Goal: Task Accomplishment & Management: Complete application form

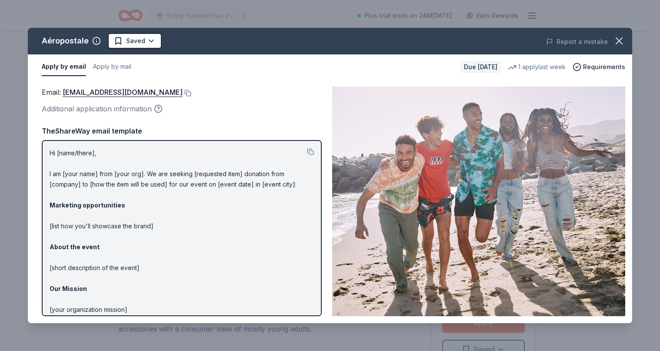
scroll to position [130, 0]
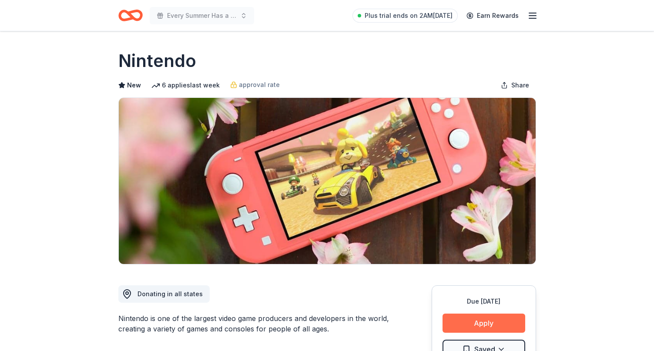
click at [474, 324] on button "Apply" at bounding box center [483, 323] width 83 height 19
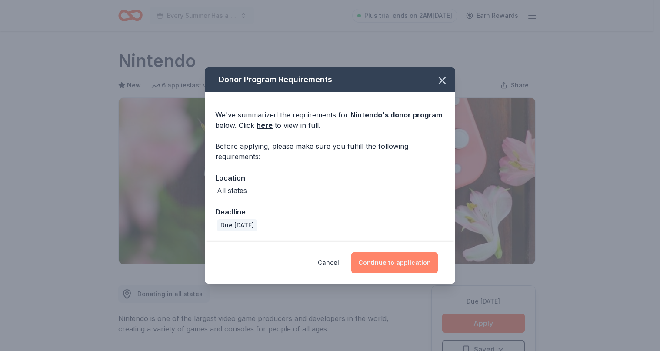
click at [378, 264] on button "Continue to application" at bounding box center [394, 262] width 87 height 21
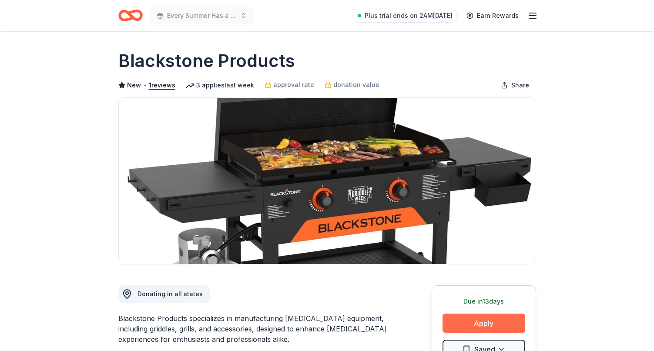
click at [492, 322] on button "Apply" at bounding box center [483, 323] width 83 height 19
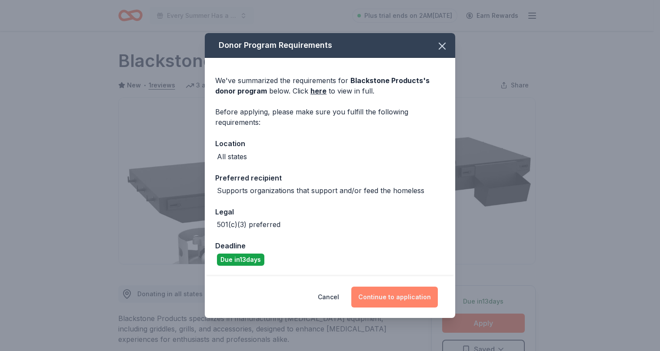
click at [394, 295] on button "Continue to application" at bounding box center [394, 297] width 87 height 21
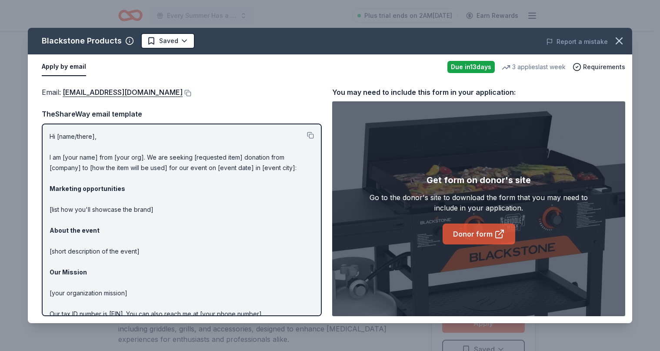
click at [480, 233] on link "Donor form" at bounding box center [479, 234] width 73 height 21
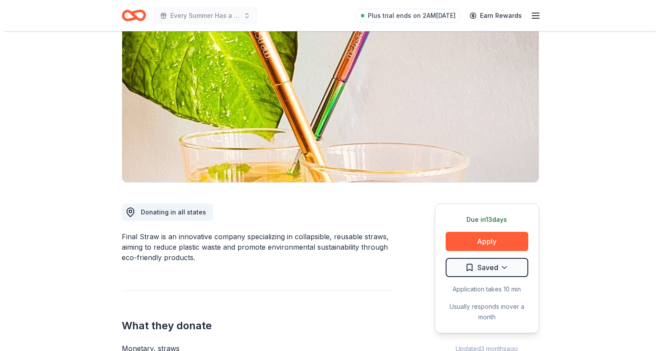
scroll to position [87, 0]
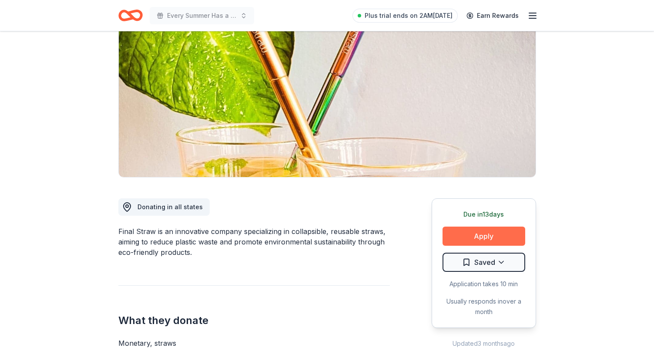
click at [487, 238] on button "Apply" at bounding box center [483, 236] width 83 height 19
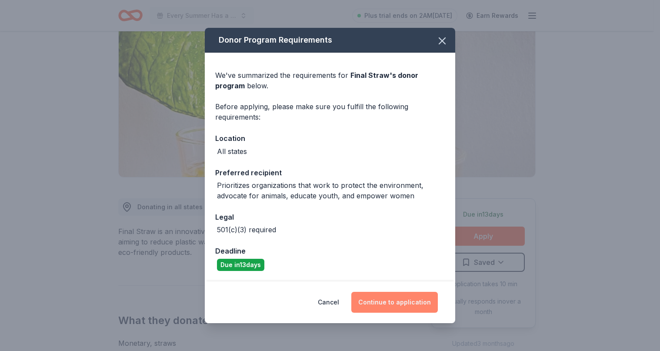
click at [399, 300] on button "Continue to application" at bounding box center [394, 302] width 87 height 21
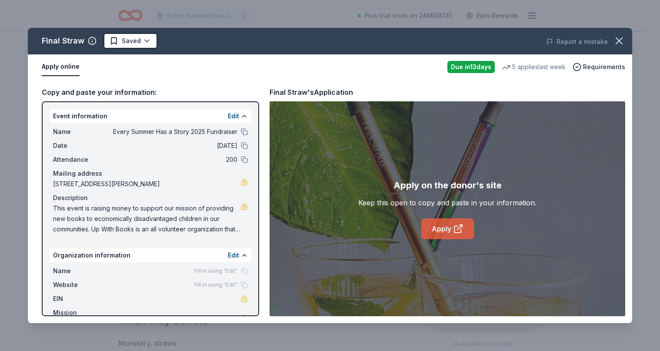
click at [447, 227] on link "Apply" at bounding box center [447, 228] width 53 height 21
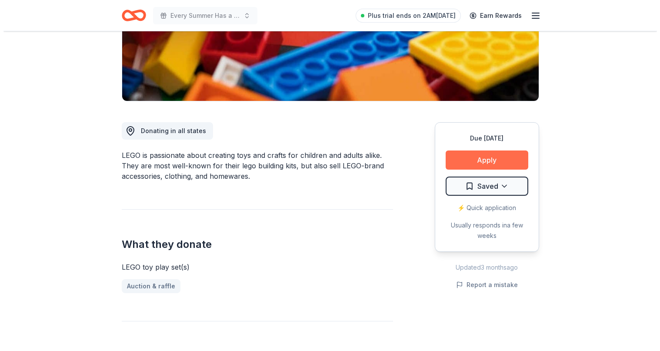
scroll to position [174, 0]
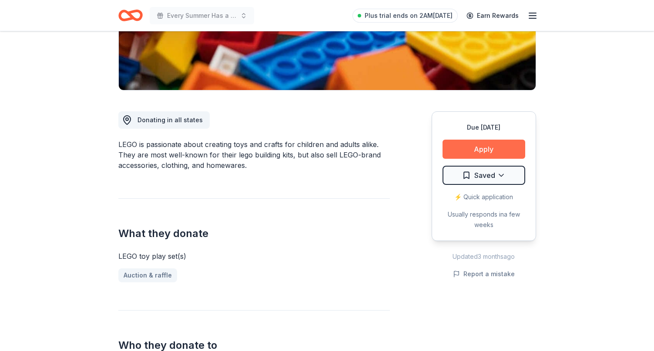
click at [484, 145] on button "Apply" at bounding box center [483, 149] width 83 height 19
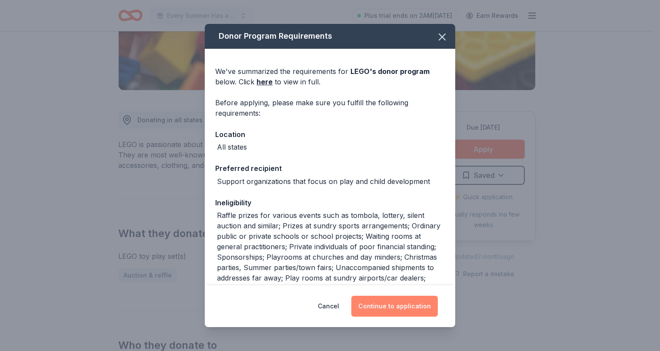
click at [394, 304] on button "Continue to application" at bounding box center [394, 306] width 87 height 21
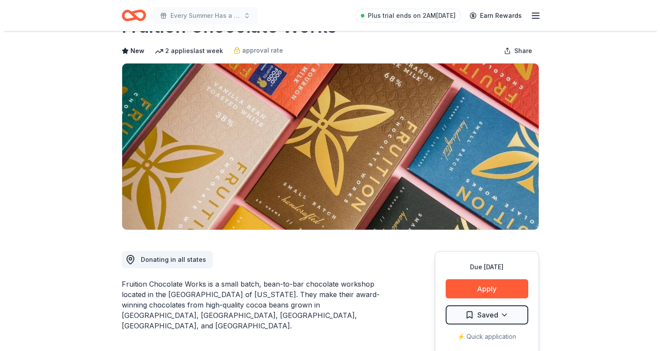
scroll to position [87, 0]
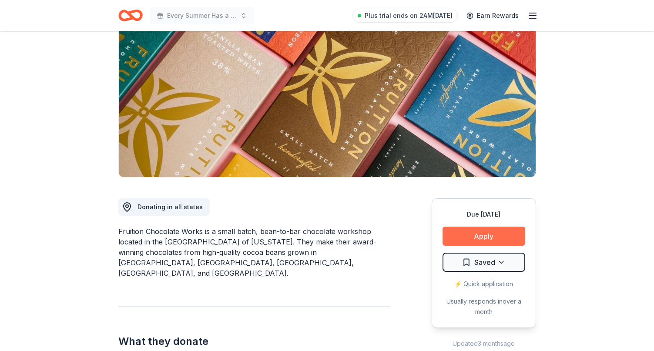
click at [473, 235] on button "Apply" at bounding box center [483, 236] width 83 height 19
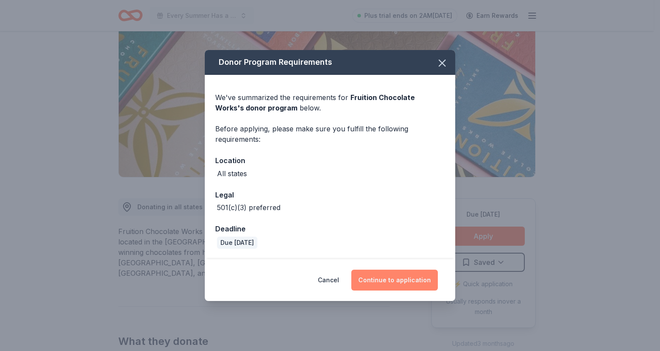
click at [413, 281] on button "Continue to application" at bounding box center [394, 280] width 87 height 21
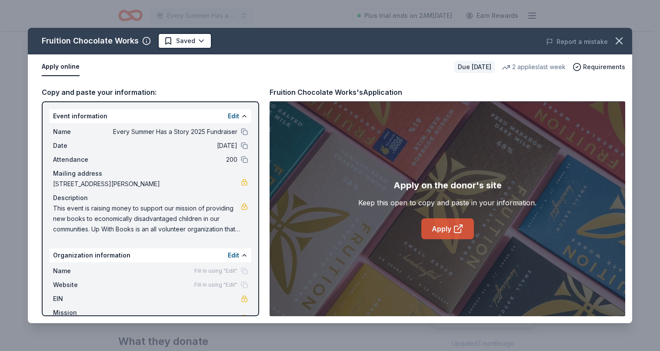
click at [447, 227] on link "Apply" at bounding box center [447, 228] width 53 height 21
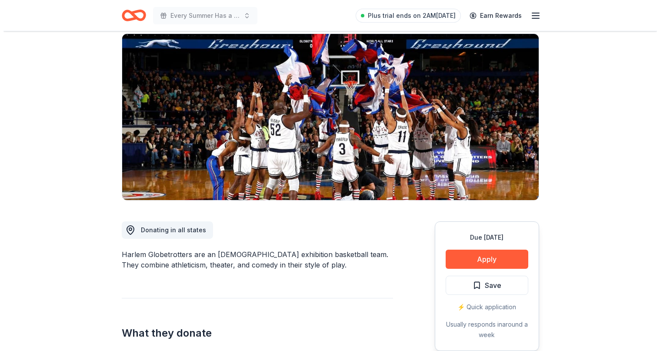
scroll to position [174, 0]
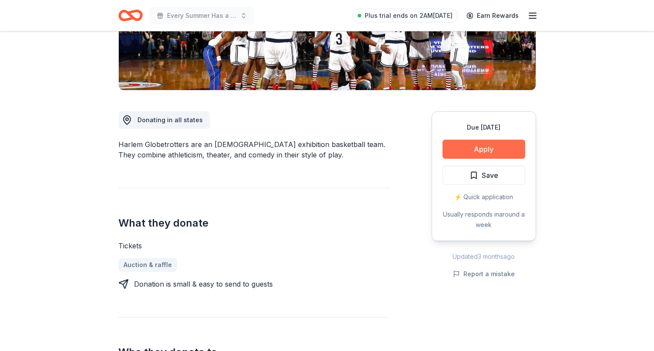
click at [493, 145] on button "Apply" at bounding box center [483, 149] width 83 height 19
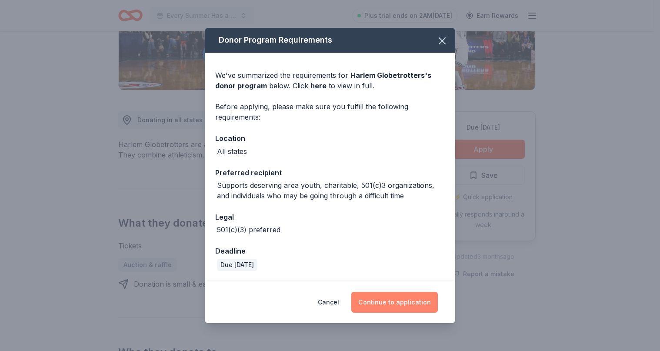
click at [409, 301] on button "Continue to application" at bounding box center [394, 302] width 87 height 21
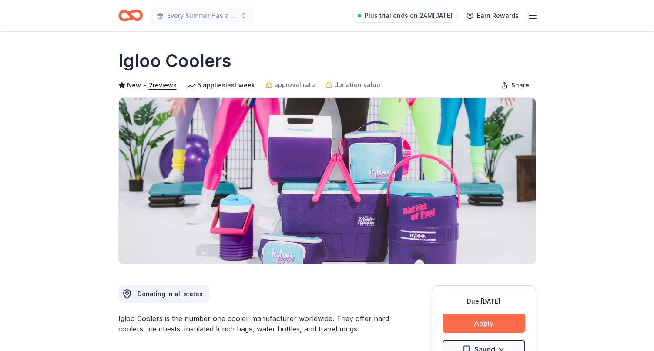
click at [487, 321] on button "Apply" at bounding box center [483, 323] width 83 height 19
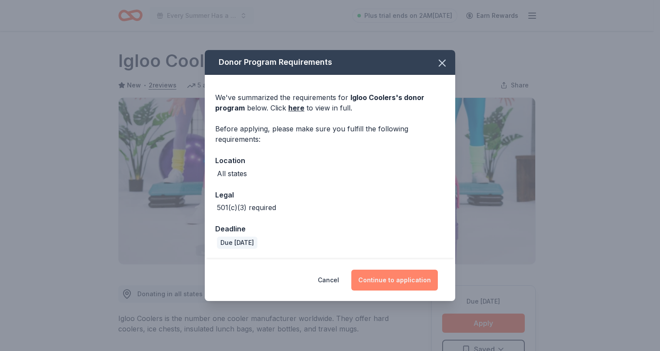
click at [397, 280] on button "Continue to application" at bounding box center [394, 280] width 87 height 21
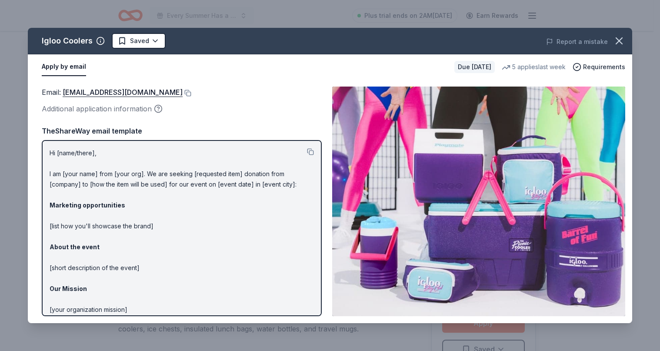
click at [576, 12] on div "Igloo Coolers Saved Report a mistake Apply by email Due in 25 days 5 applies la…" at bounding box center [330, 175] width 660 height 351
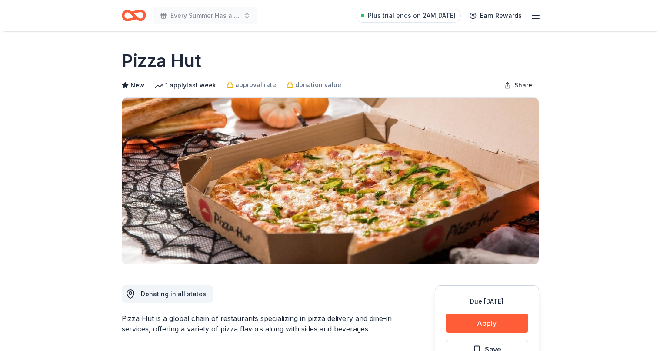
scroll to position [43, 0]
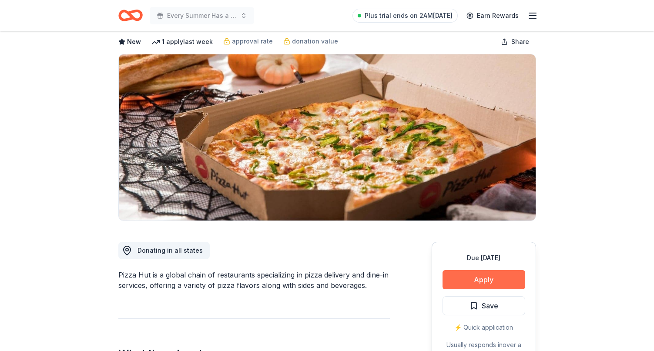
click at [484, 277] on button "Apply" at bounding box center [483, 279] width 83 height 19
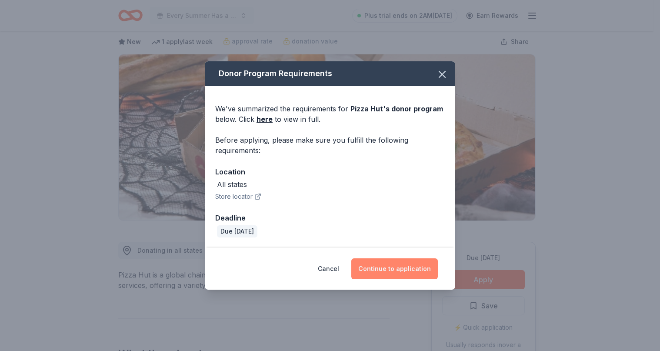
click at [389, 267] on button "Continue to application" at bounding box center [394, 268] width 87 height 21
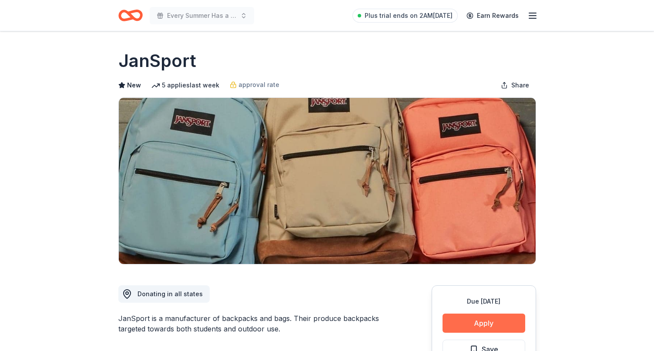
click at [480, 324] on button "Apply" at bounding box center [483, 323] width 83 height 19
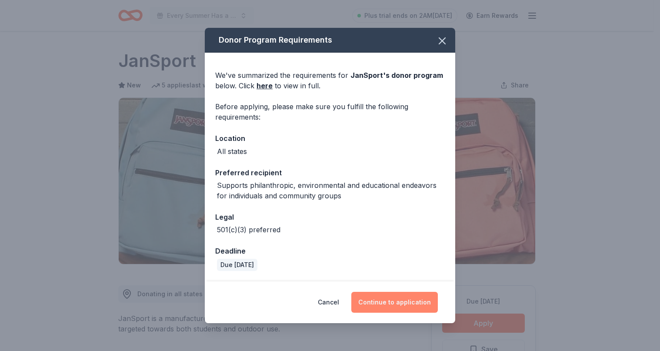
click at [394, 298] on button "Continue to application" at bounding box center [394, 302] width 87 height 21
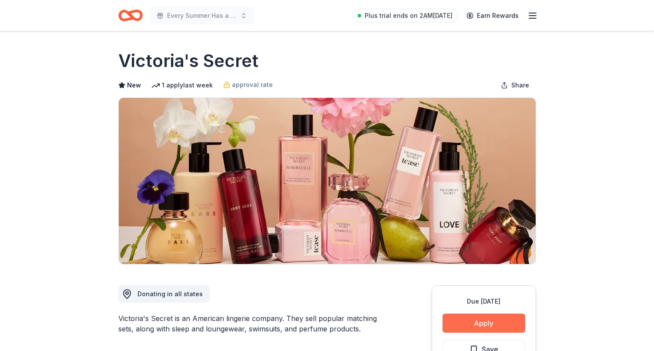
click at [485, 317] on button "Apply" at bounding box center [483, 323] width 83 height 19
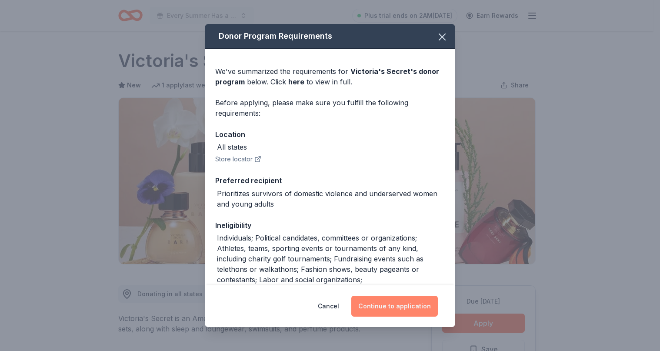
click at [410, 302] on button "Continue to application" at bounding box center [394, 306] width 87 height 21
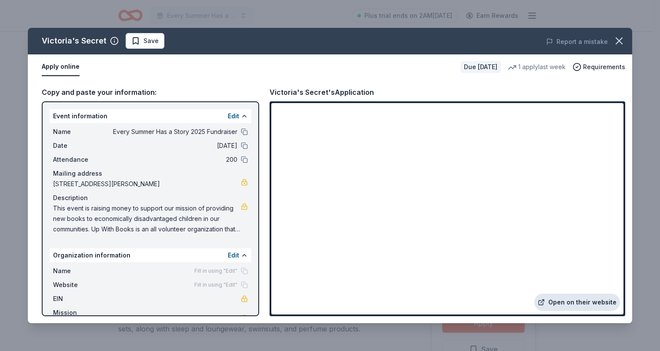
click at [587, 297] on link "Open on their website" at bounding box center [577, 302] width 86 height 17
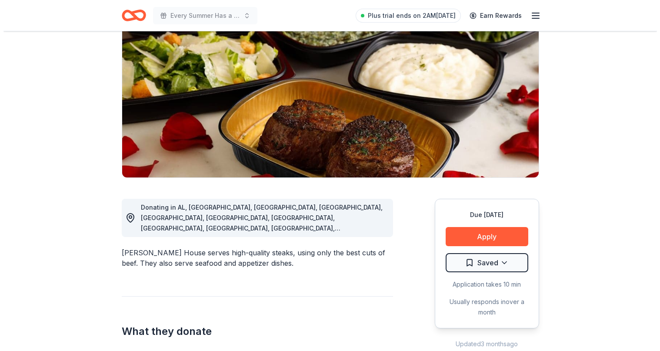
scroll to position [87, 0]
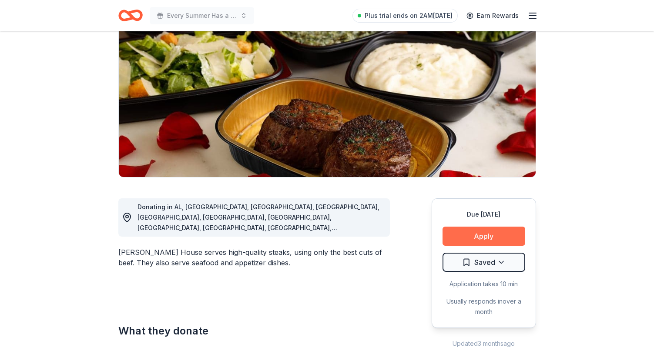
click at [466, 235] on button "Apply" at bounding box center [483, 236] width 83 height 19
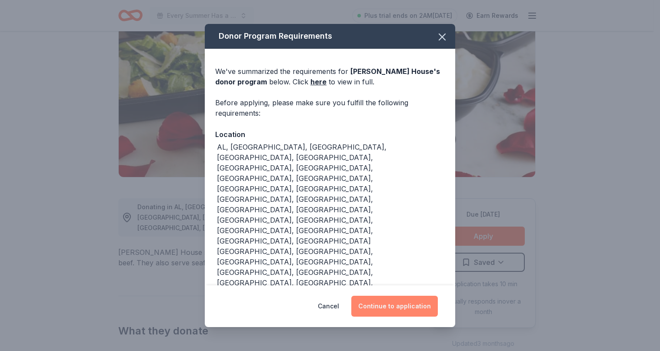
click at [398, 296] on button "Continue to application" at bounding box center [394, 306] width 87 height 21
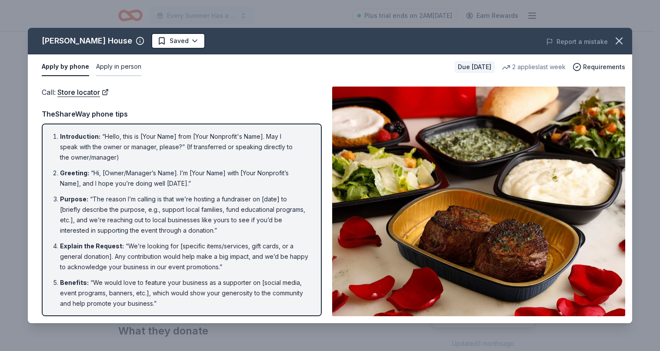
click at [123, 67] on button "Apply in person" at bounding box center [118, 67] width 45 height 18
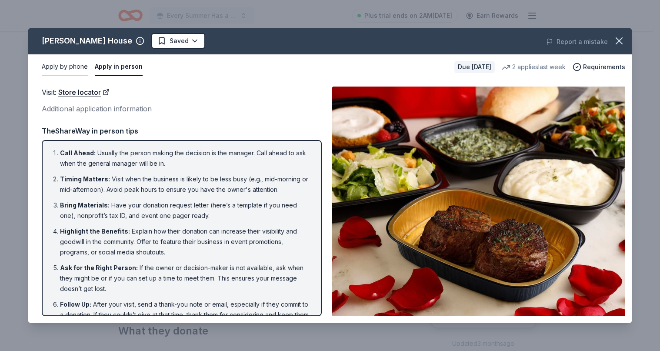
click at [79, 67] on button "Apply by phone" at bounding box center [65, 67] width 46 height 18
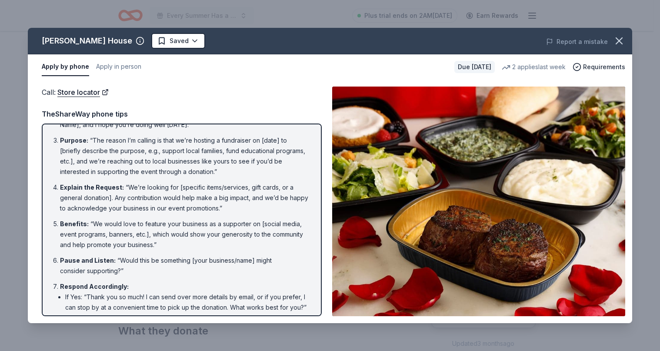
scroll to position [0, 0]
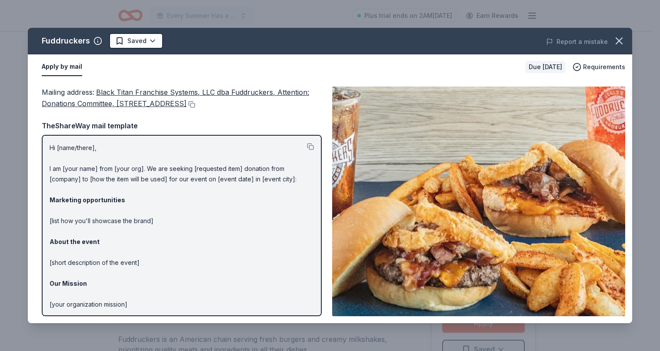
scroll to position [87, 0]
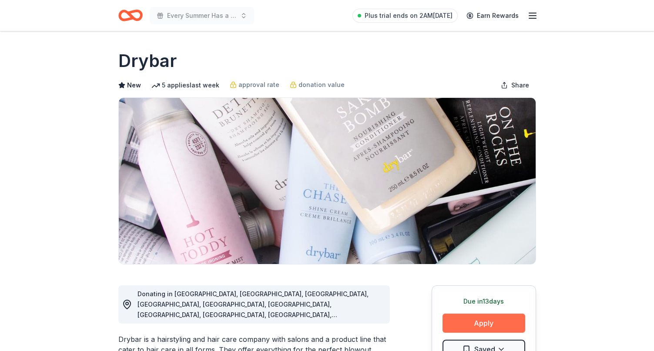
click at [480, 320] on button "Apply" at bounding box center [483, 323] width 83 height 19
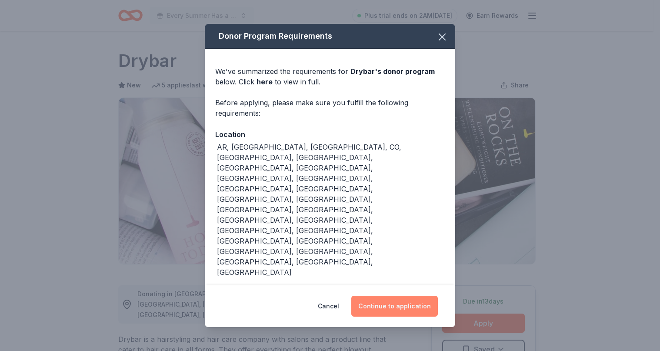
click at [411, 303] on button "Continue to application" at bounding box center [394, 306] width 87 height 21
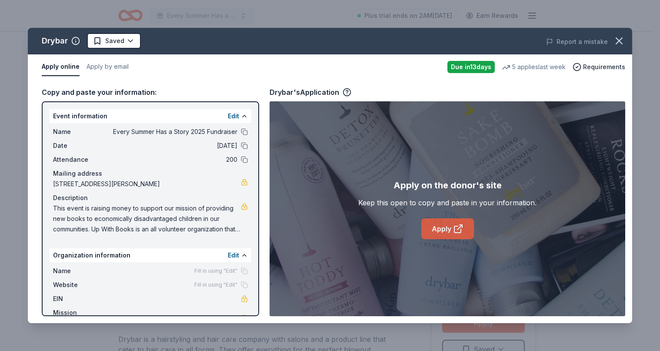
click at [444, 228] on link "Apply" at bounding box center [447, 228] width 53 height 21
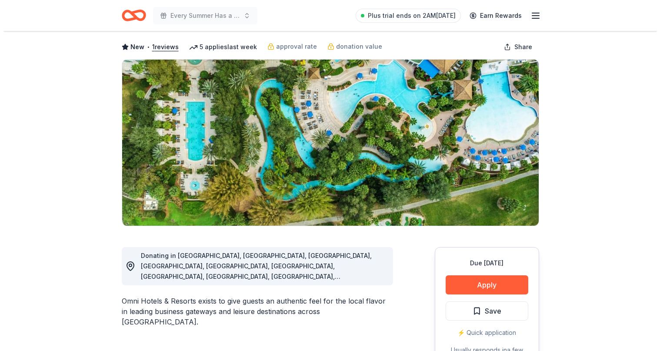
scroll to position [174, 0]
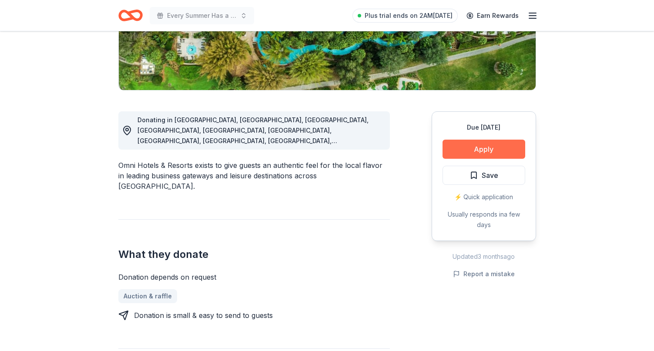
click at [472, 147] on button "Apply" at bounding box center [483, 149] width 83 height 19
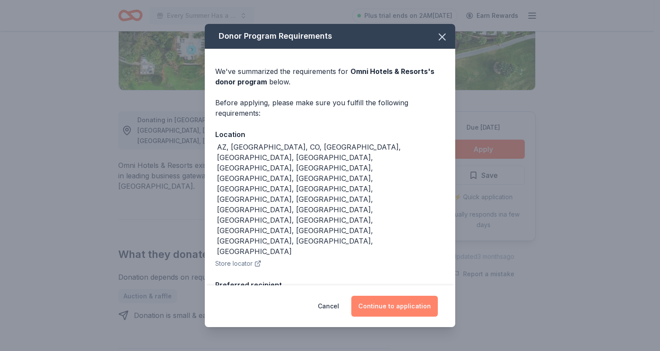
click at [378, 296] on button "Continue to application" at bounding box center [394, 306] width 87 height 21
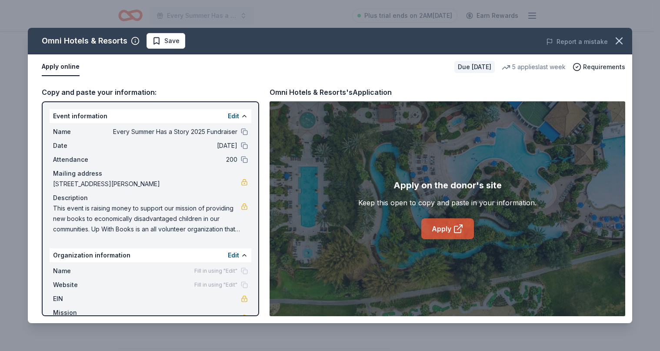
click at [440, 224] on link "Apply" at bounding box center [447, 228] width 53 height 21
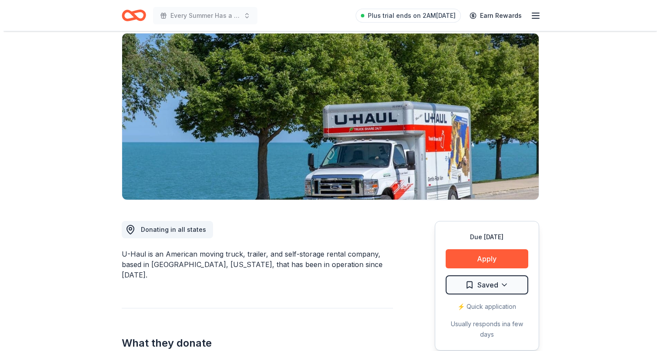
scroll to position [87, 0]
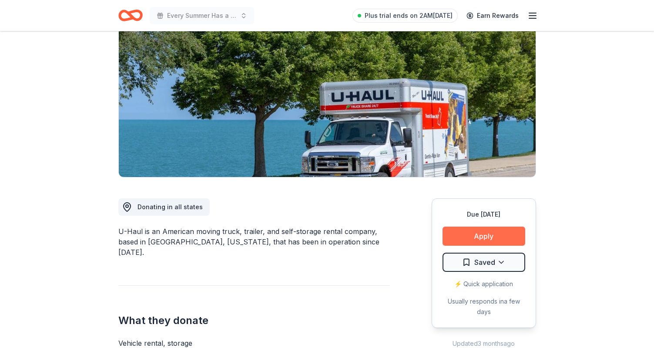
click at [482, 234] on button "Apply" at bounding box center [483, 236] width 83 height 19
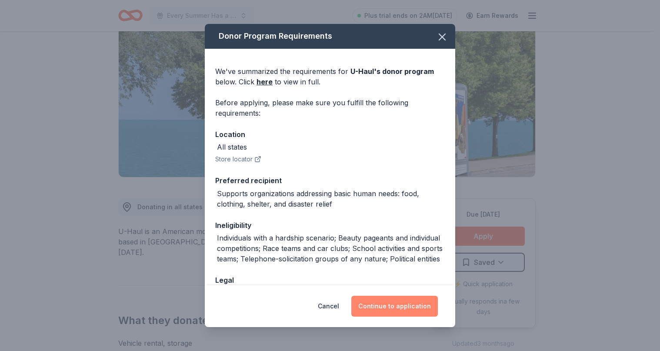
click at [402, 307] on button "Continue to application" at bounding box center [394, 306] width 87 height 21
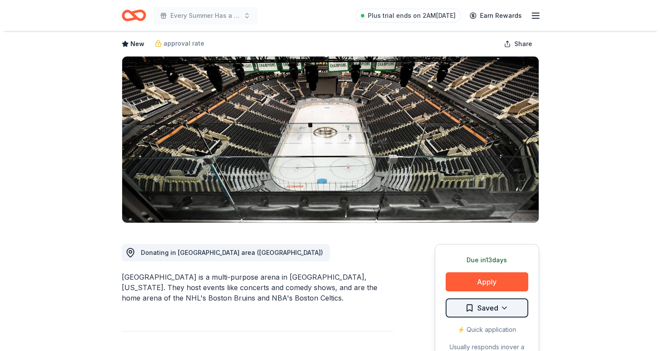
scroll to position [130, 0]
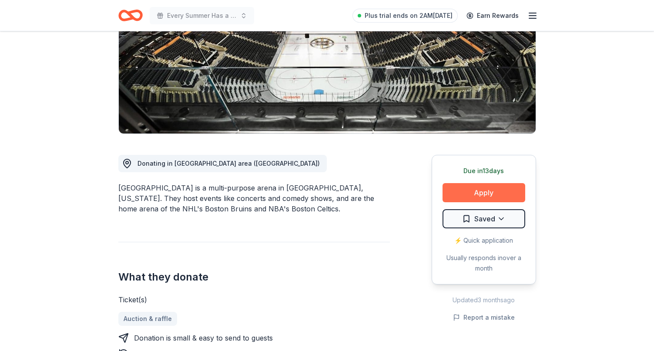
click at [465, 191] on button "Apply" at bounding box center [483, 192] width 83 height 19
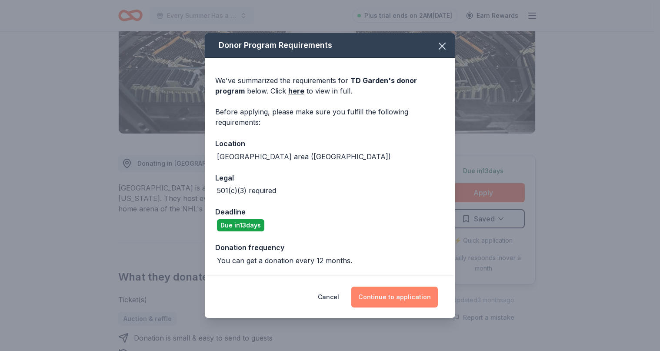
click at [379, 294] on button "Continue to application" at bounding box center [394, 297] width 87 height 21
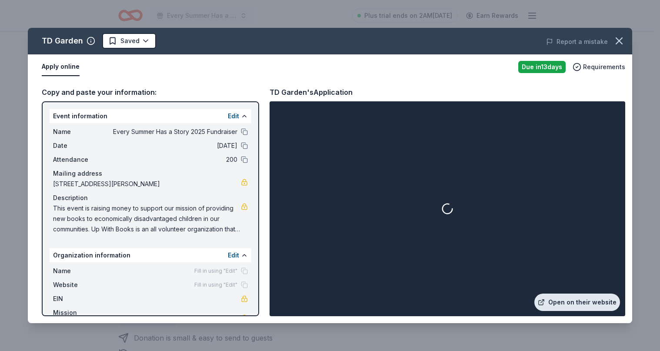
click at [579, 300] on link "Open on their website" at bounding box center [577, 302] width 86 height 17
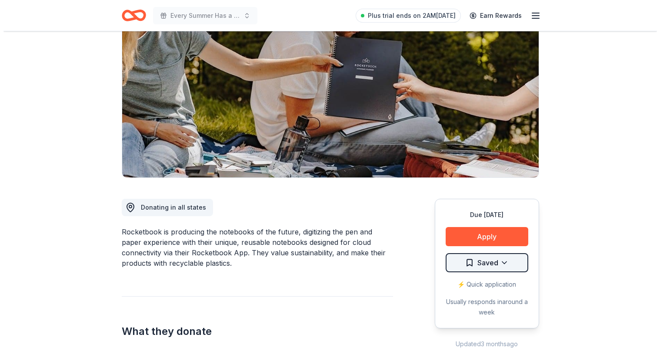
scroll to position [87, 0]
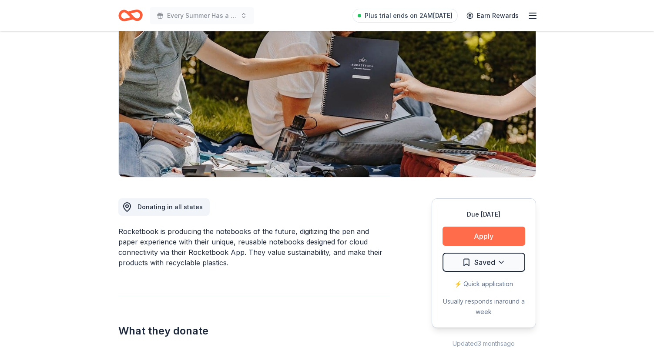
click at [470, 235] on button "Apply" at bounding box center [483, 236] width 83 height 19
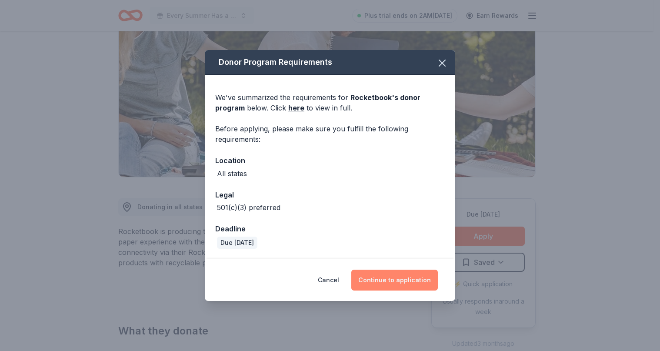
click at [400, 279] on button "Continue to application" at bounding box center [394, 280] width 87 height 21
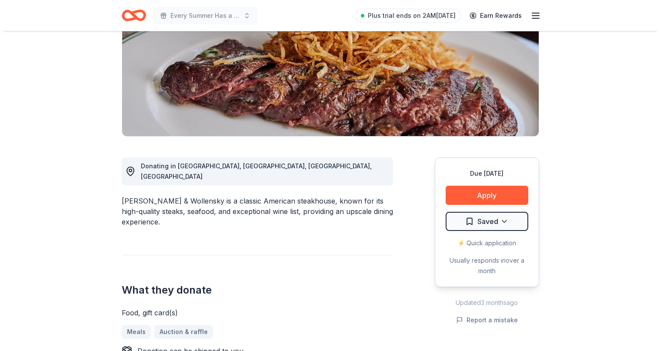
scroll to position [130, 0]
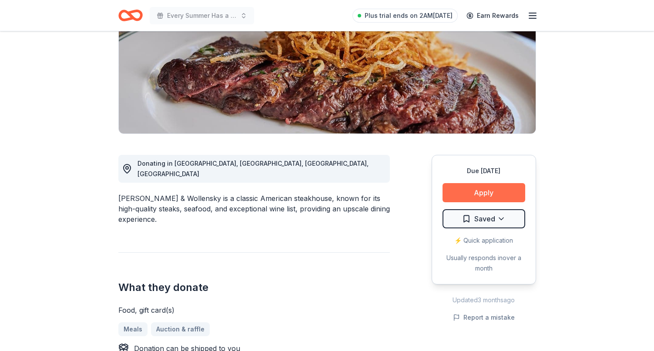
click at [475, 190] on button "Apply" at bounding box center [483, 192] width 83 height 19
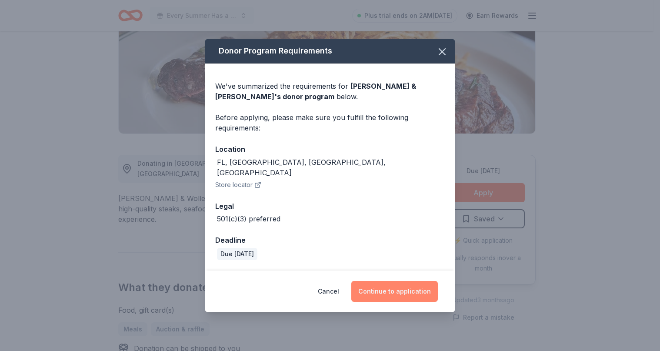
click at [392, 284] on button "Continue to application" at bounding box center [394, 291] width 87 height 21
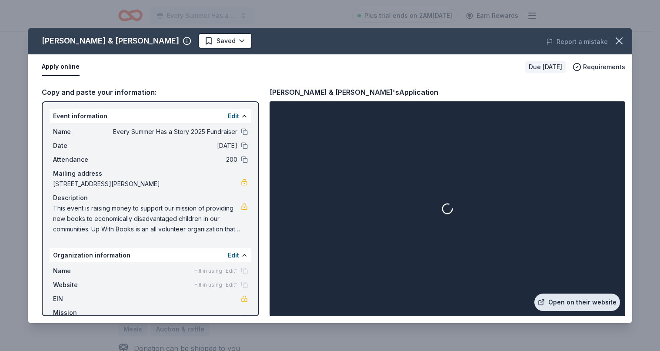
click at [598, 303] on link "Open on their website" at bounding box center [577, 302] width 86 height 17
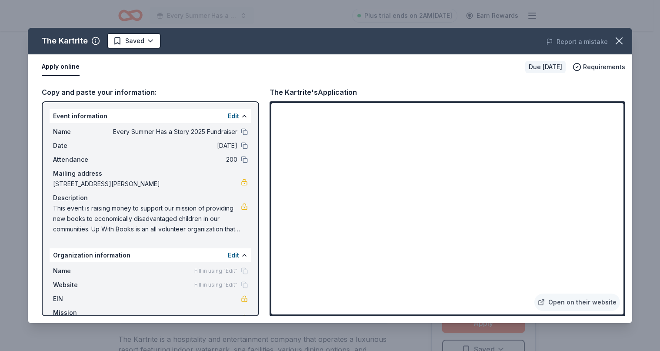
scroll to position [130, 0]
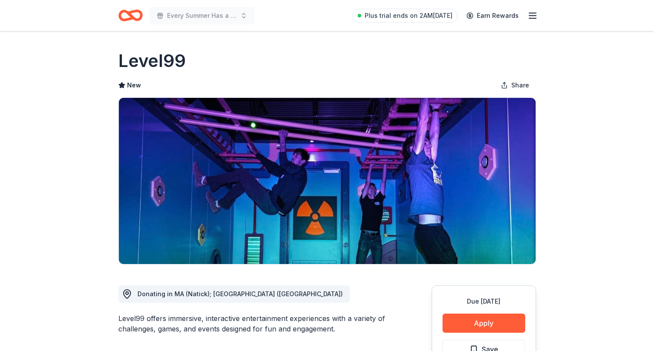
scroll to position [87, 0]
